Goal: Task Accomplishment & Management: Complete application form

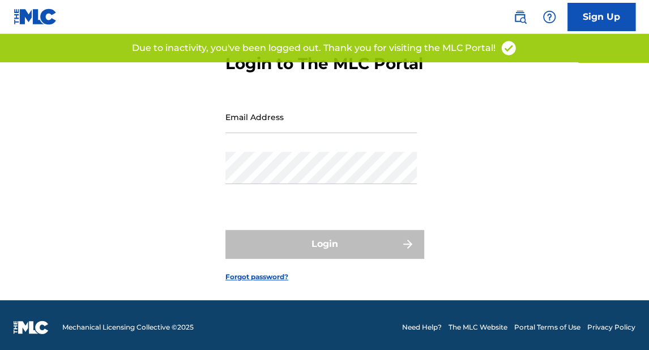
scroll to position [45, 0]
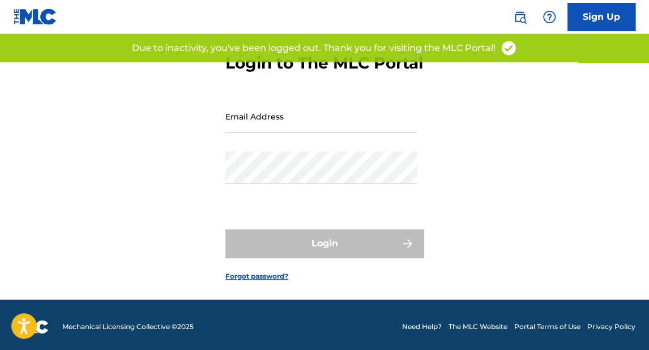
click at [260, 133] on input "Email Address" at bounding box center [322, 116] width 192 height 32
type input "[EMAIL_ADDRESS][DOMAIN_NAME]"
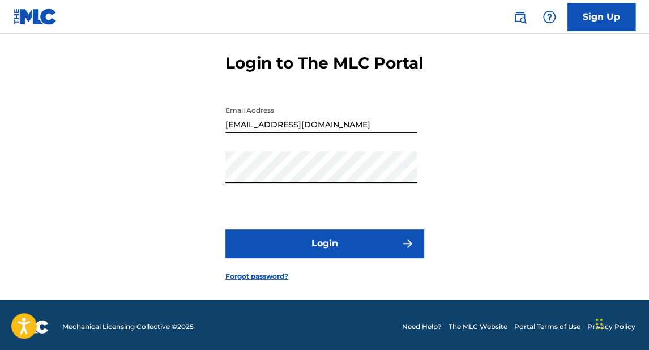
click at [352, 258] on button "Login" at bounding box center [325, 244] width 198 height 28
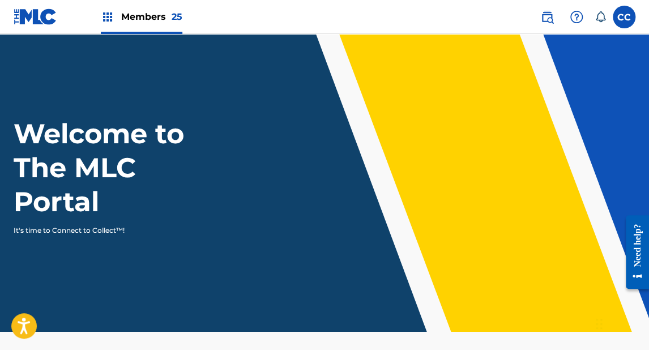
click at [623, 24] on label at bounding box center [624, 17] width 23 height 23
click at [625, 17] on input "CC [PERSON_NAME] [PERSON_NAME] [EMAIL_ADDRESS][DOMAIN_NAME] Notification Prefer…" at bounding box center [625, 17] width 0 height 0
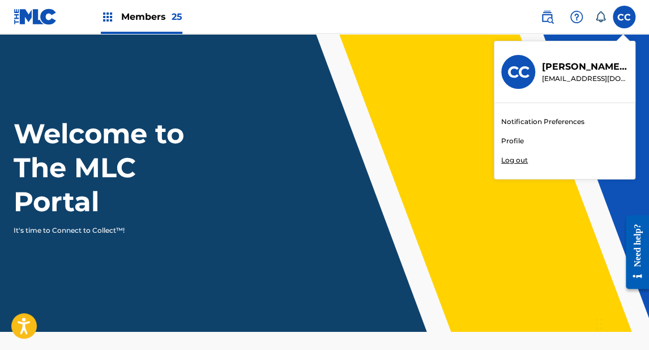
click at [509, 138] on link "Profile" at bounding box center [513, 141] width 23 height 10
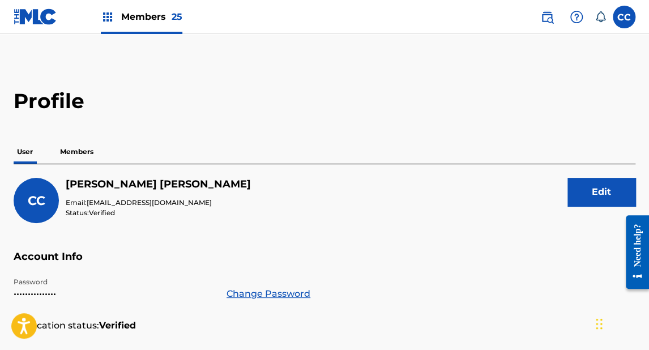
click at [596, 194] on button "Edit" at bounding box center [602, 192] width 68 height 28
click at [71, 156] on p "Members" at bounding box center [77, 152] width 40 height 24
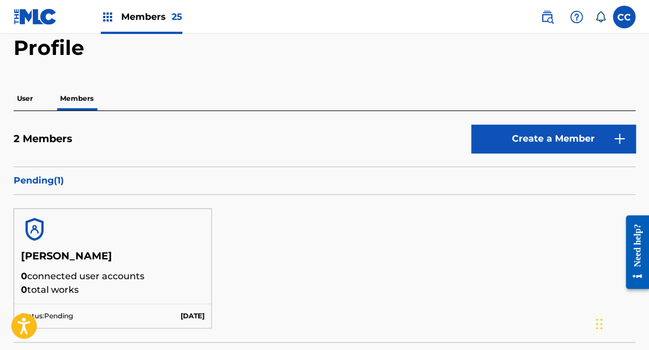
scroll to position [45, 0]
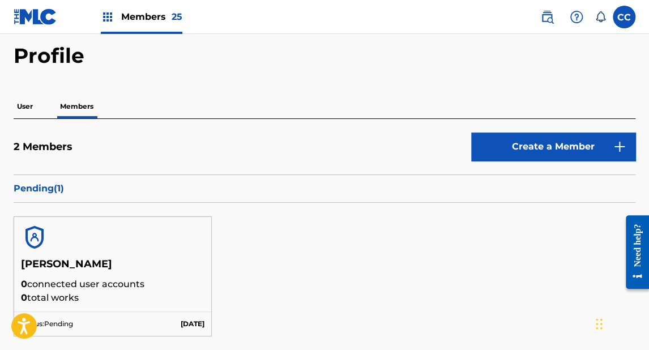
click at [528, 143] on link "Create a Member" at bounding box center [554, 147] width 164 height 28
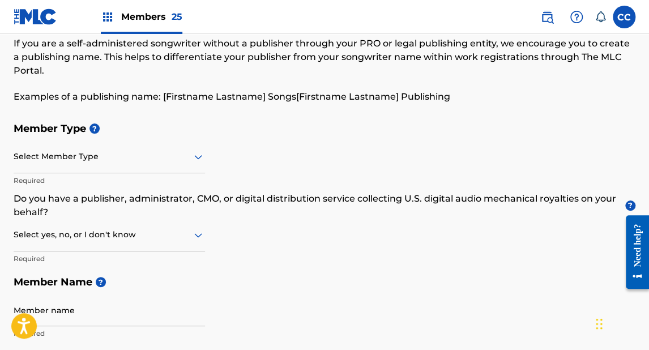
scroll to position [45, 0]
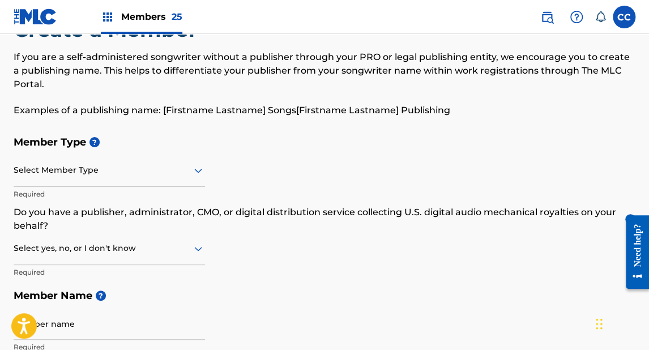
click at [46, 170] on div at bounding box center [110, 170] width 192 height 14
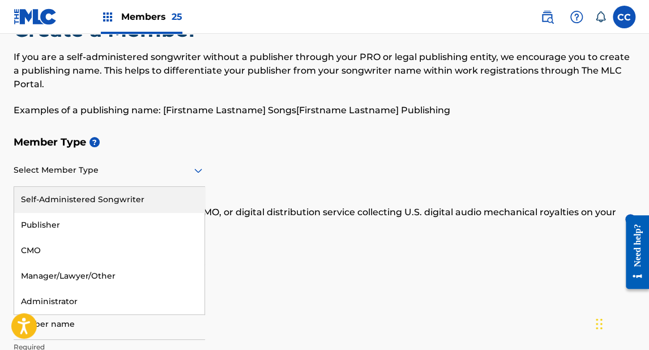
click at [45, 201] on div "Self-Administered Songwriter" at bounding box center [109, 200] width 190 height 26
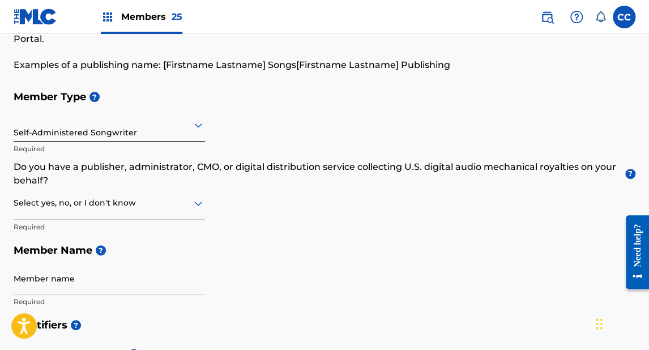
scroll to position [0, 0]
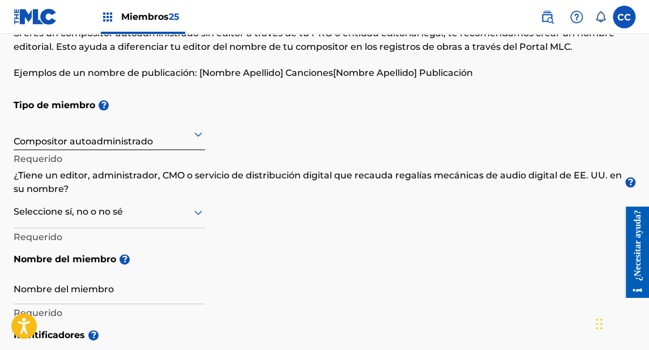
scroll to position [91, 0]
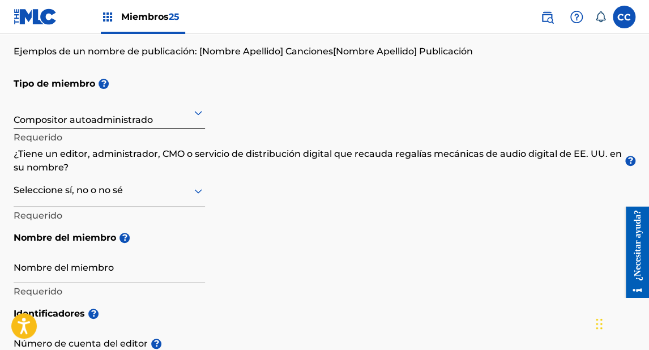
click at [55, 118] on div at bounding box center [110, 112] width 192 height 14
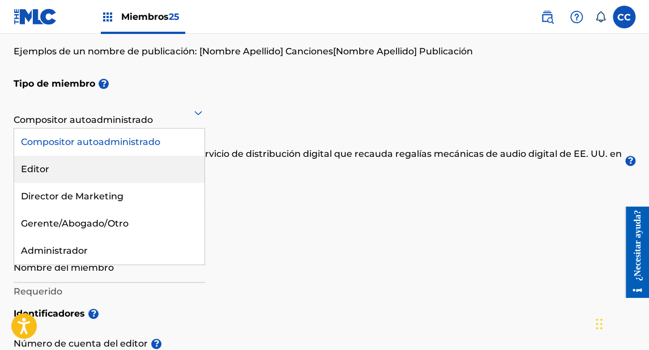
click at [36, 168] on font "Editor" at bounding box center [35, 169] width 28 height 11
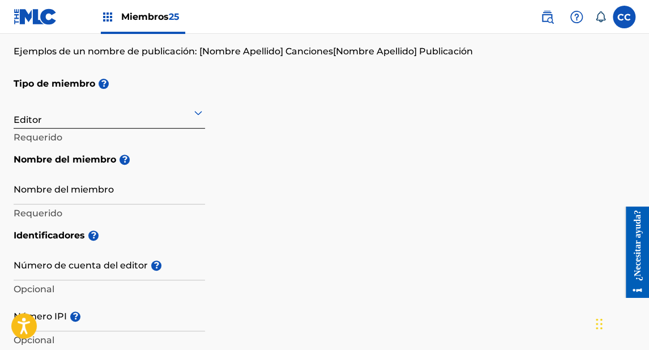
click at [68, 193] on input "Nombre del miembro" at bounding box center [110, 188] width 192 height 32
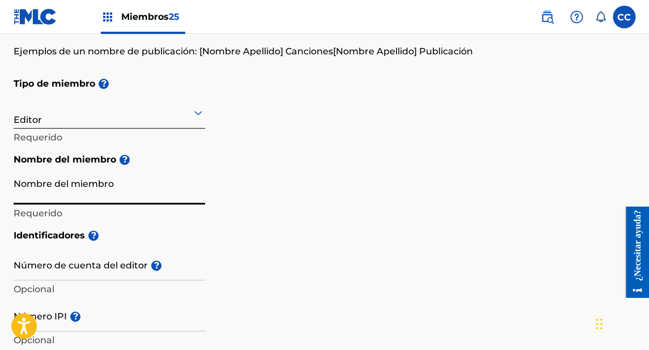
click at [33, 197] on input "Nombre del miembro" at bounding box center [110, 188] width 192 height 32
paste input "HOUSE OF MUSIC JHAM"
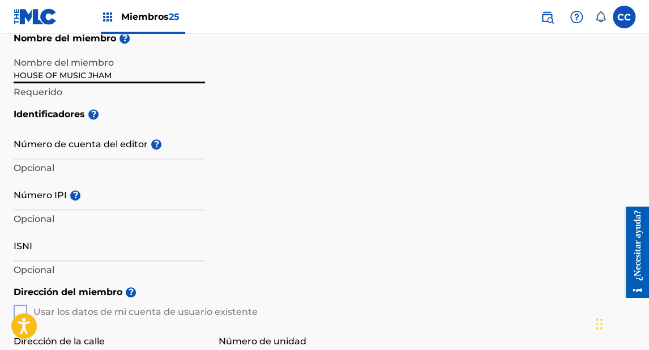
scroll to position [227, 0]
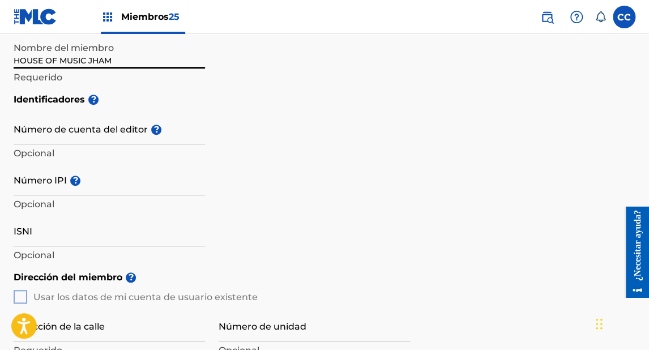
type input "HOUSE OF MUSIC JHAM"
click at [45, 186] on input "Número IPI ?" at bounding box center [110, 179] width 192 height 32
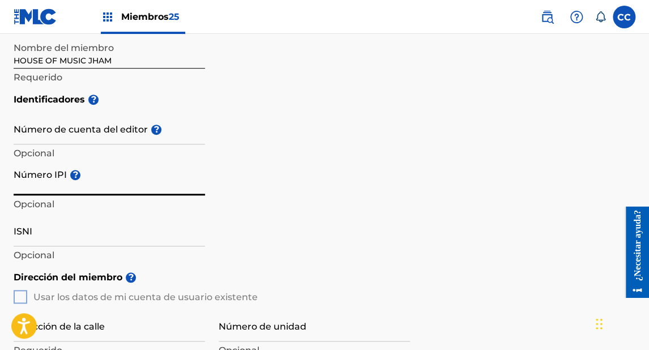
click at [41, 188] on input "Número IPI ?" at bounding box center [110, 179] width 192 height 32
paste input "1281928038"
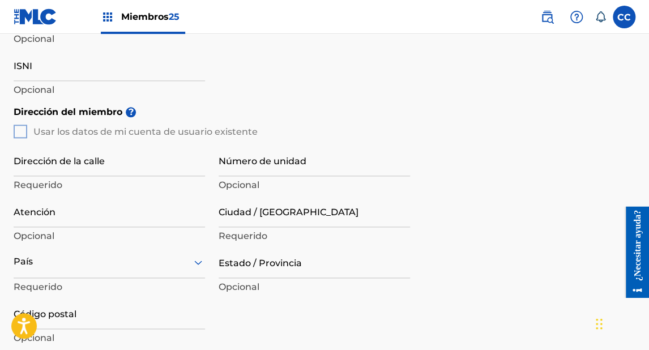
scroll to position [408, 0]
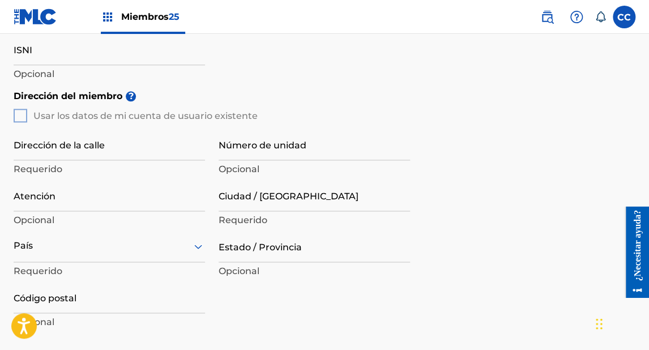
type input "1281928038"
click at [54, 148] on input "Dirección de la calle" at bounding box center [110, 144] width 192 height 32
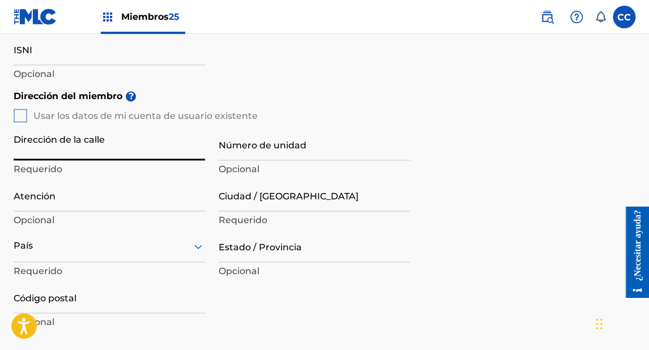
click at [43, 154] on input "Dirección de la calle" at bounding box center [110, 144] width 192 height 32
click at [68, 151] on input "Dirección de la calle" at bounding box center [110, 144] width 192 height 32
paste input "AVE [GEOGRAPHIC_DATA] 314 COL LA [PERSON_NAME]"
click at [195, 145] on input "AVE [GEOGRAPHIC_DATA] 314 COL LA [PERSON_NAME]" at bounding box center [110, 144] width 192 height 32
type input "AVE [GEOGRAPHIC_DATA] 314 COL LA [PERSON_NAME]"
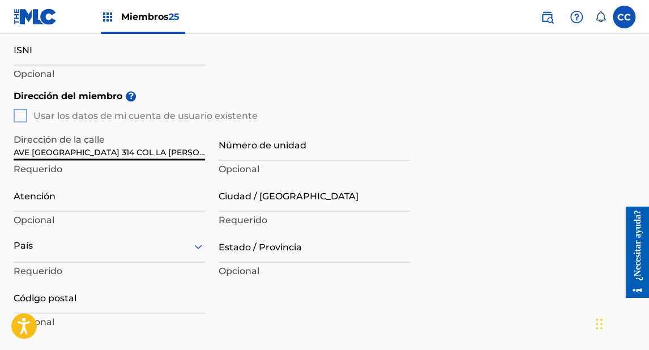
click at [46, 203] on input "Atención" at bounding box center [110, 195] width 192 height 32
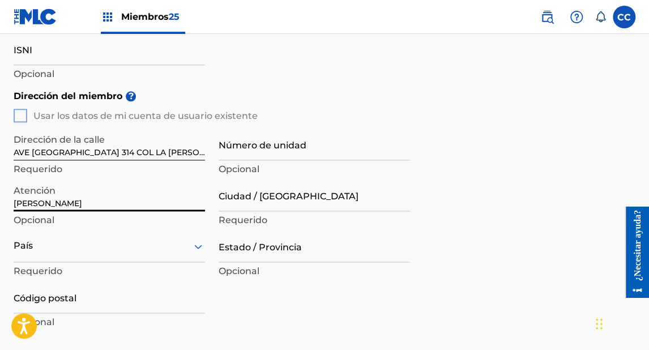
scroll to position [453, 0]
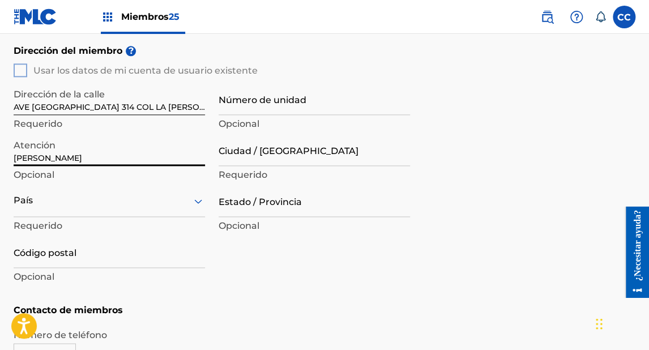
type input "[PERSON_NAME]"
click at [35, 212] on div "País" at bounding box center [110, 201] width 192 height 32
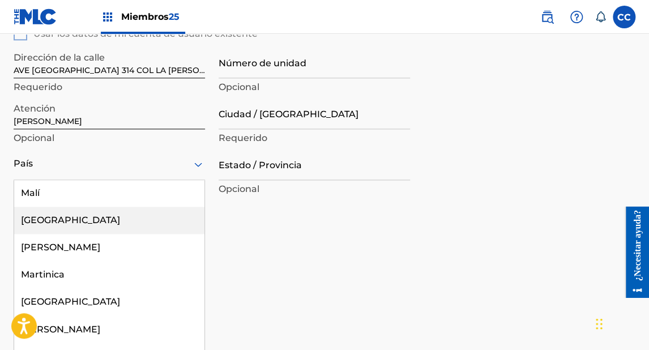
scroll to position [3446, 0]
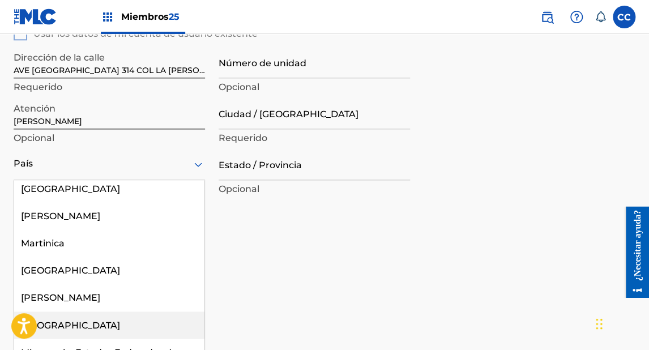
click at [41, 320] on font "[GEOGRAPHIC_DATA]" at bounding box center [70, 325] width 99 height 11
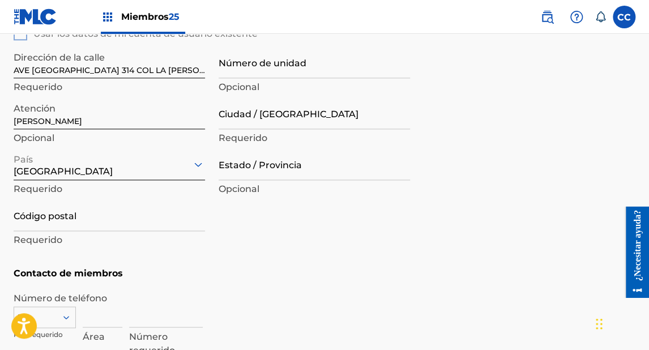
click at [246, 119] on input "Ciudad / [GEOGRAPHIC_DATA]" at bounding box center [315, 113] width 192 height 32
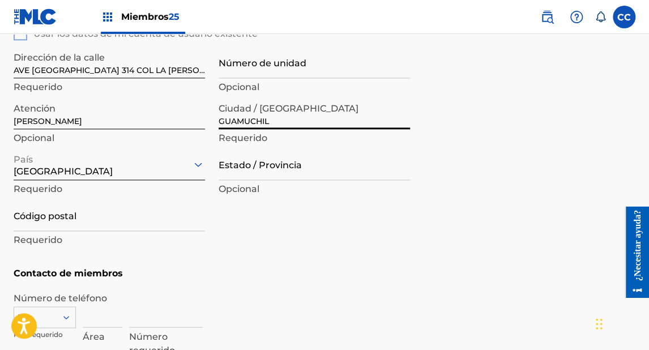
type input "GUAMUCHIL"
click at [227, 175] on input "Estado / Provincia" at bounding box center [315, 164] width 192 height 32
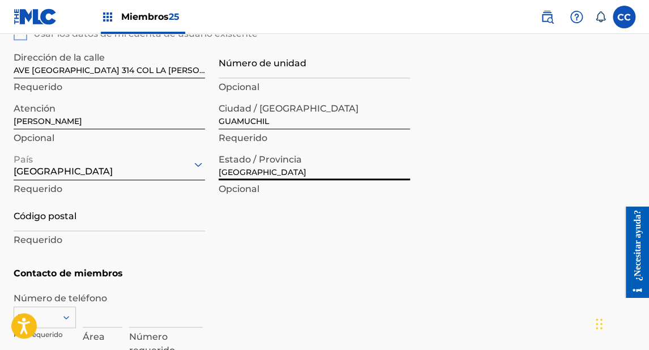
type input "[GEOGRAPHIC_DATA]"
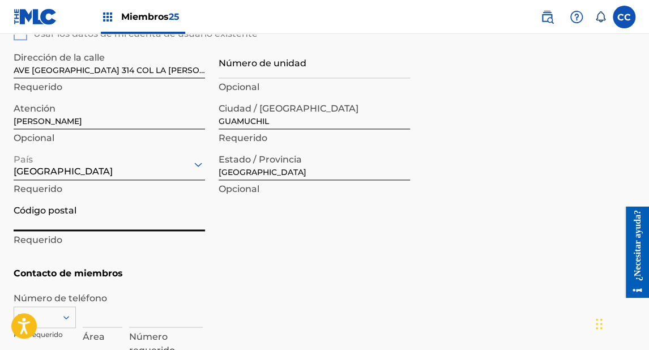
click at [44, 220] on input "Código postal" at bounding box center [110, 215] width 192 height 32
paste input "81470"
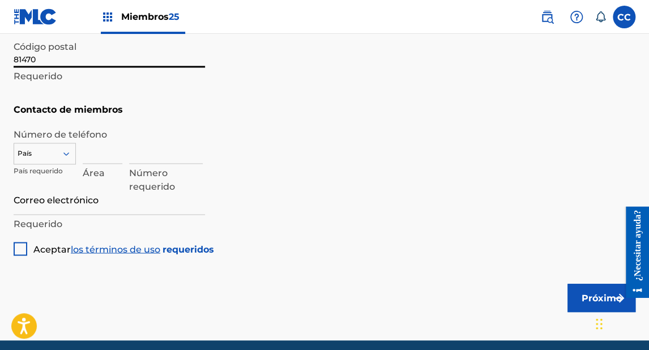
scroll to position [672, 0]
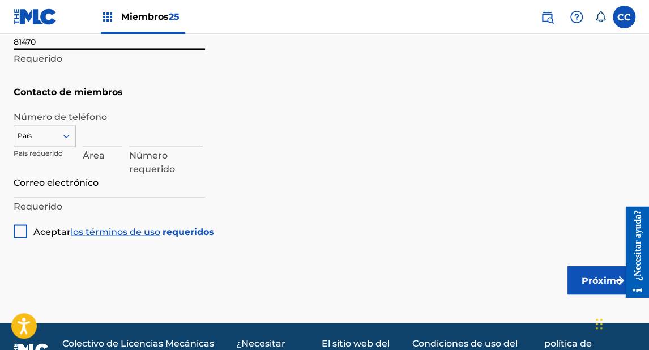
type input "81470"
click at [30, 136] on div at bounding box center [44, 136] width 61 height 12
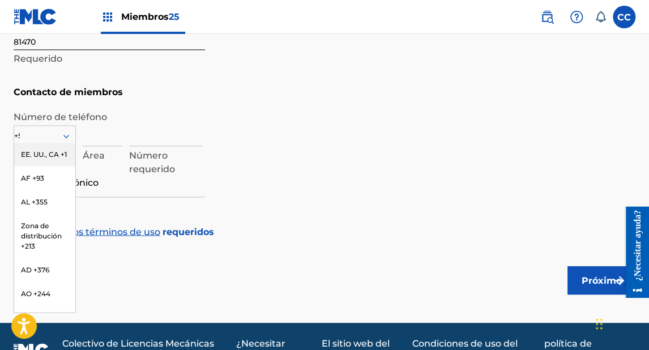
type input "+52"
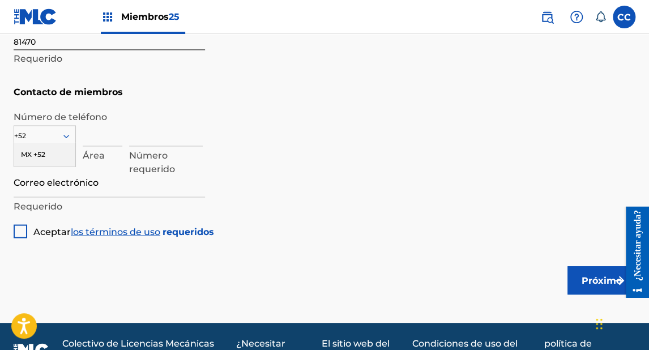
click at [29, 153] on font "MX +52" at bounding box center [33, 154] width 24 height 9
click at [111, 131] on input at bounding box center [103, 130] width 40 height 32
click at [141, 136] on input at bounding box center [166, 130] width 74 height 32
paste input "673 116 1978"
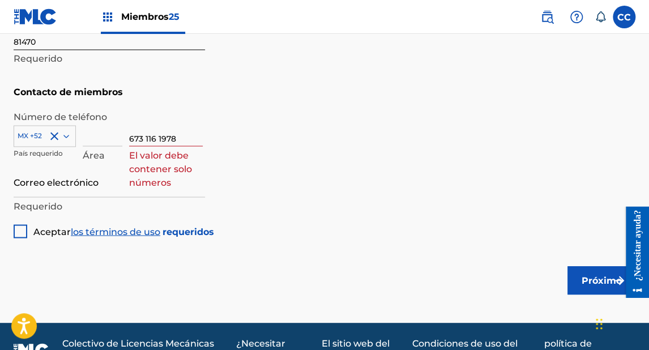
click at [134, 138] on input "673 116 1978" at bounding box center [166, 130] width 74 height 32
type input "116 1978"
click at [104, 138] on input "673" at bounding box center [103, 130] width 40 height 32
type input "673"
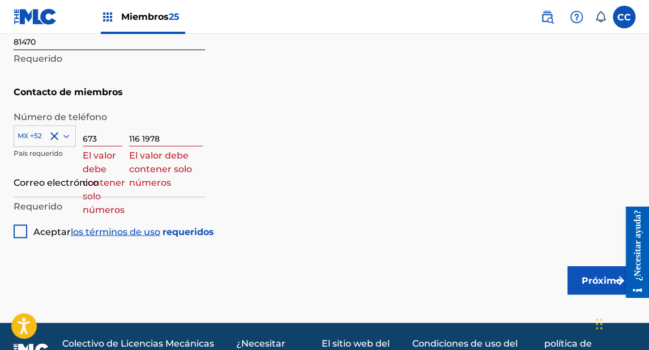
click at [204, 165] on input "Correo electrónico" at bounding box center [110, 181] width 192 height 32
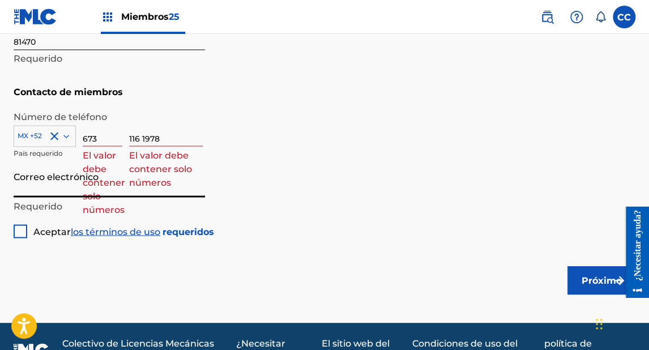
click at [141, 137] on input "116 1978" at bounding box center [166, 130] width 74 height 32
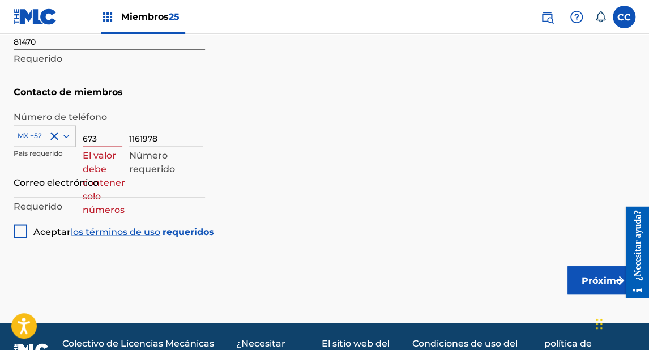
type input "1161978"
click at [93, 145] on input "673" at bounding box center [103, 130] width 40 height 32
type input "673"
click at [237, 155] on div "1161978 Número requerido" at bounding box center [382, 139] width 507 height 51
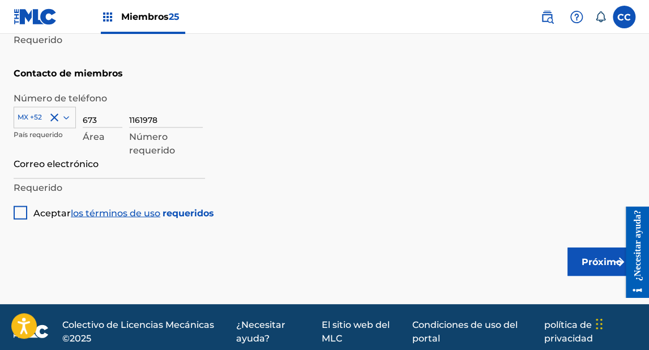
scroll to position [698, 0]
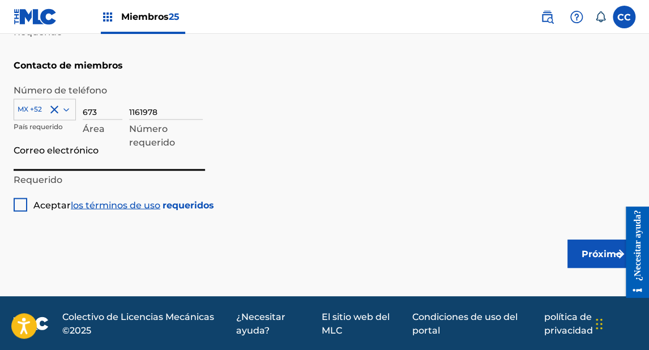
click at [57, 164] on input "Correo electrónico" at bounding box center [110, 154] width 192 height 32
click at [112, 160] on input "Correo electrónico" at bounding box center [110, 154] width 192 height 32
paste input "[EMAIL_ADDRESS][DOMAIN_NAME]"
type input "[EMAIL_ADDRESS][DOMAIN_NAME]"
click at [25, 205] on div at bounding box center [21, 205] width 14 height 14
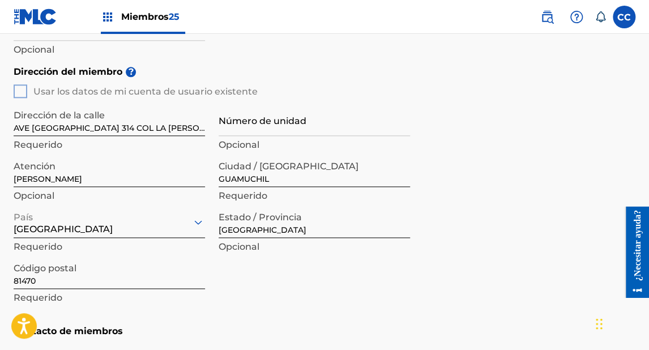
scroll to position [453, 0]
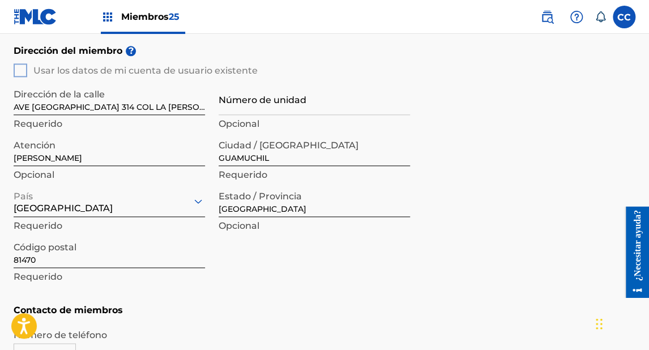
click at [40, 157] on input "[PERSON_NAME]" at bounding box center [110, 150] width 192 height 32
click at [39, 157] on input "[PERSON_NAME]" at bounding box center [110, 150] width 192 height 32
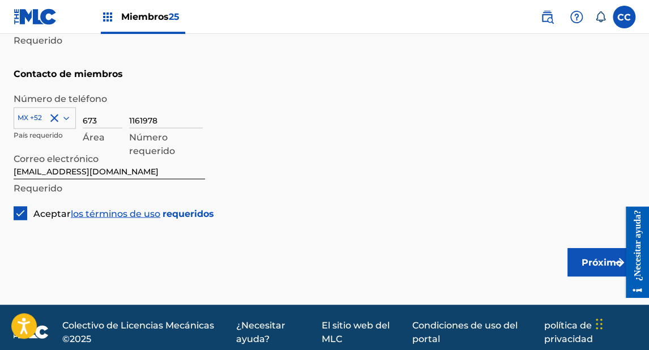
scroll to position [698, 0]
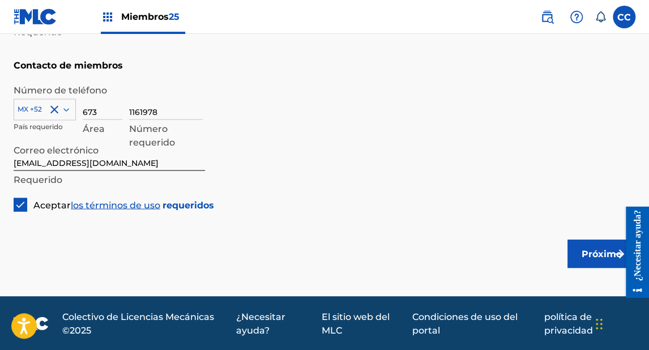
type input "[PERSON_NAME]"
click at [591, 253] on font "Próximo" at bounding box center [602, 253] width 40 height 11
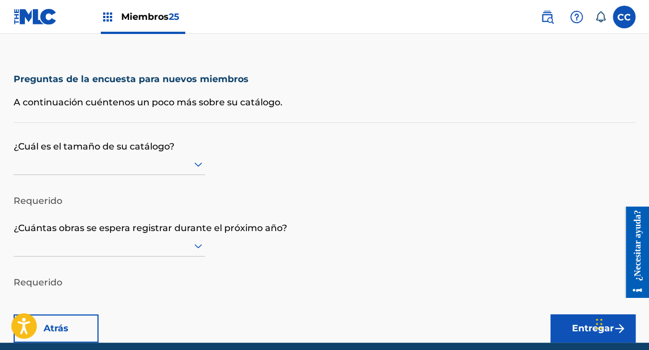
click at [48, 102] on font "A continuación cuéntenos un poco más sobre su catálogo." at bounding box center [148, 102] width 269 height 11
click at [41, 116] on div "Preguntas de la encuesta para nuevos miembros A continuación cuéntenos un poco …" at bounding box center [325, 92] width 622 height 60
click at [41, 165] on div at bounding box center [110, 164] width 192 height 14
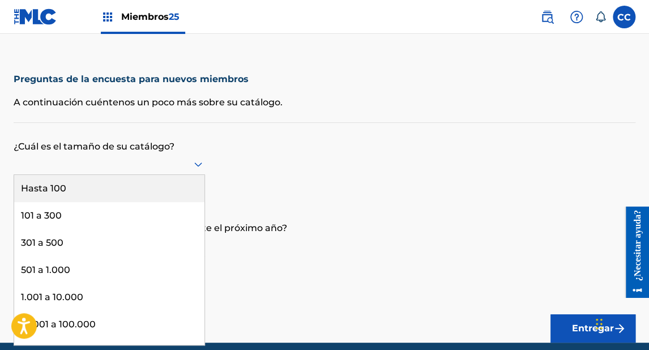
click at [41, 186] on font "Hasta 100" at bounding box center [43, 188] width 45 height 11
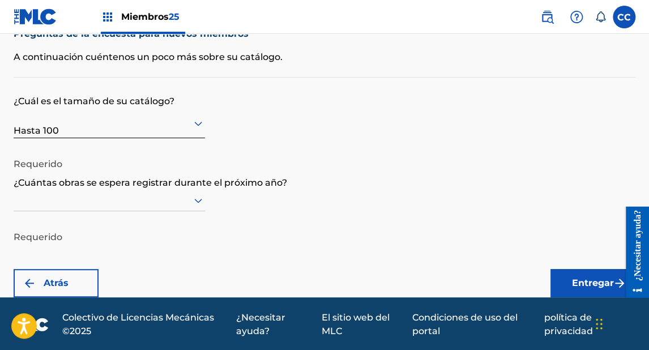
scroll to position [46, 0]
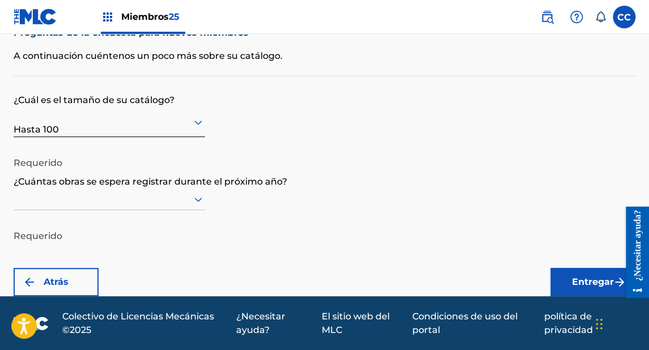
click at [44, 201] on div at bounding box center [110, 199] width 192 height 14
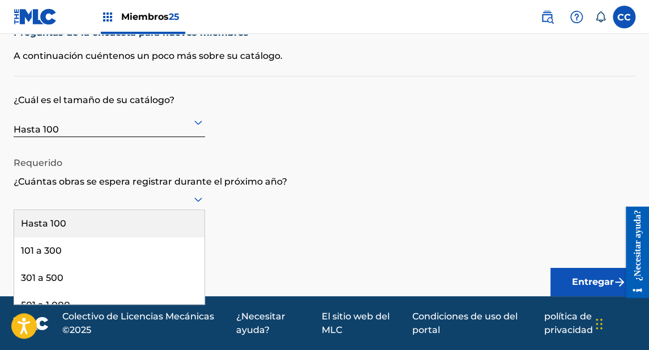
click at [43, 222] on font "Hasta 100" at bounding box center [43, 223] width 45 height 11
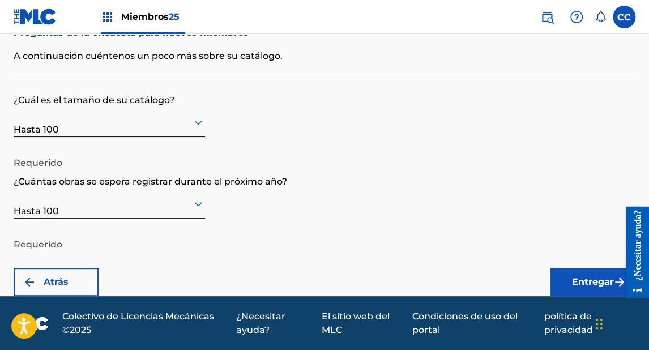
click at [571, 274] on button "Entregar" at bounding box center [593, 282] width 85 height 28
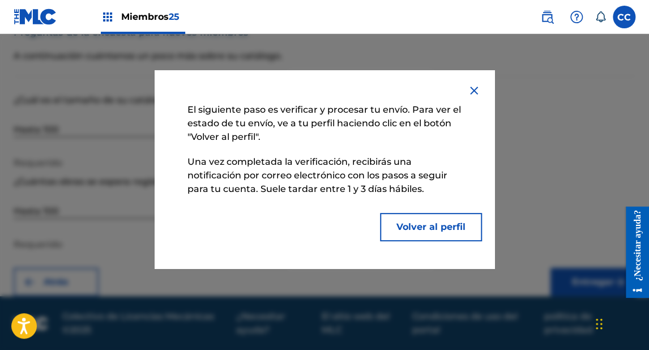
click at [427, 227] on font "Volver al perfil" at bounding box center [431, 227] width 69 height 11
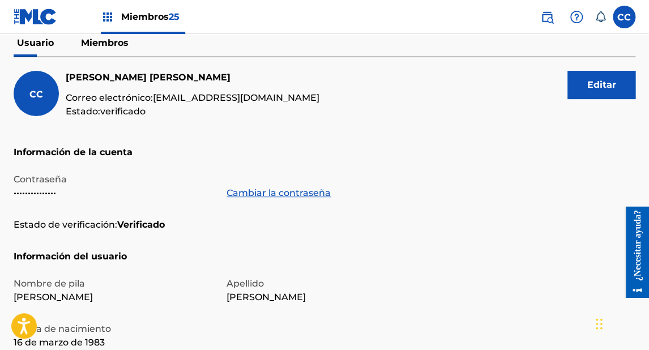
scroll to position [45, 0]
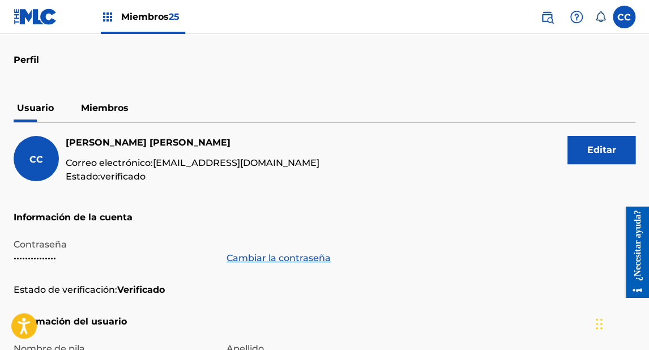
click at [115, 105] on font "Miembros" at bounding box center [105, 108] width 48 height 11
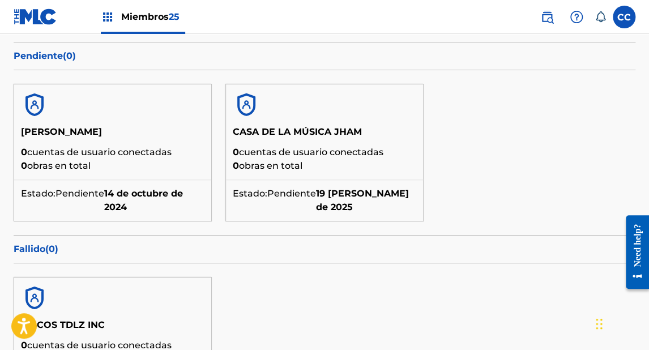
scroll to position [178, 0]
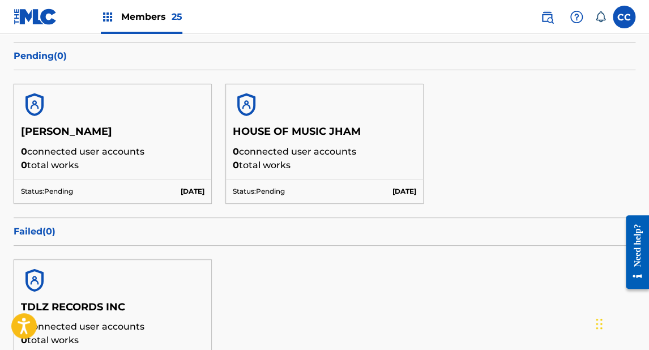
click at [503, 113] on div "[PERSON_NAME] 0 connected user accounts 0 total works Status: Pending [DATE] HO…" at bounding box center [325, 143] width 622 height 147
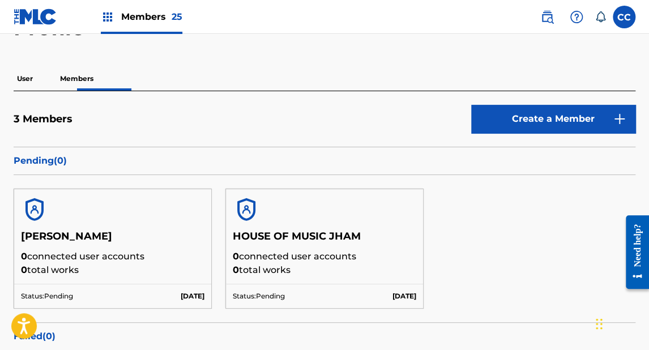
scroll to position [0, 0]
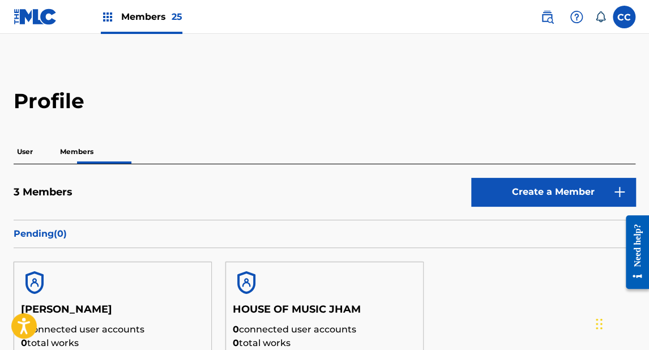
click at [36, 20] on img at bounding box center [36, 17] width 44 height 16
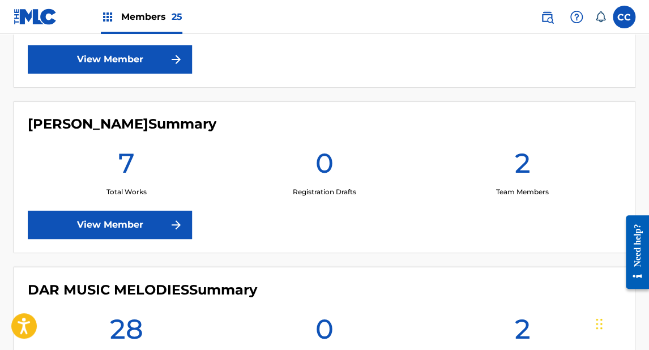
scroll to position [589, 0]
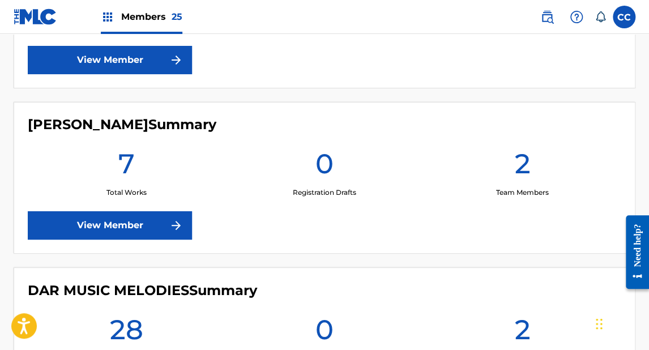
click at [139, 219] on link "View Member" at bounding box center [110, 225] width 164 height 28
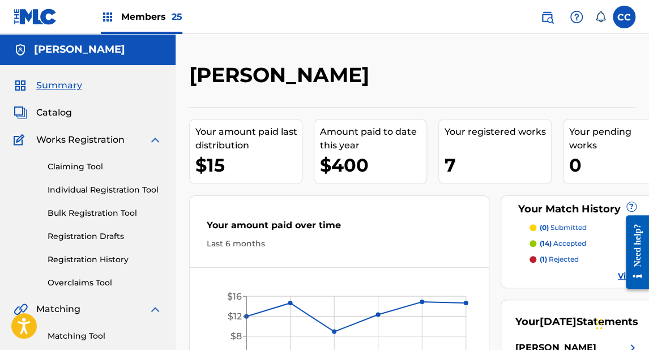
click at [18, 17] on img at bounding box center [36, 17] width 44 height 16
